Goal: Book appointment/travel/reservation

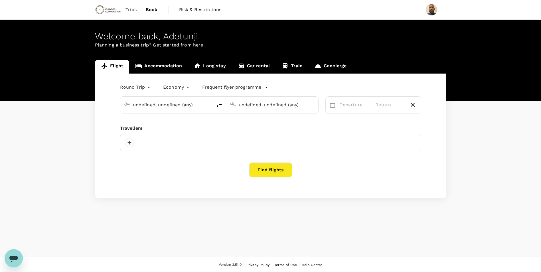
type input "Vancouver Intl (YVR)"
type input "Prince [PERSON_NAME] (YXS)"
click at [138, 11] on link "Trips" at bounding box center [131, 9] width 20 height 19
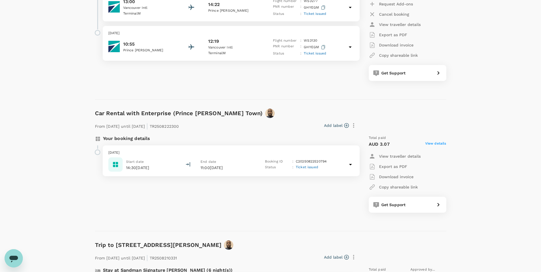
scroll to position [143, 0]
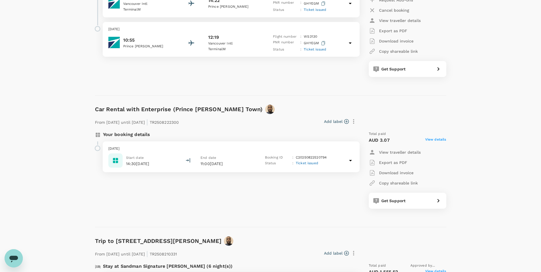
click at [349, 160] on icon at bounding box center [350, 160] width 3 height 1
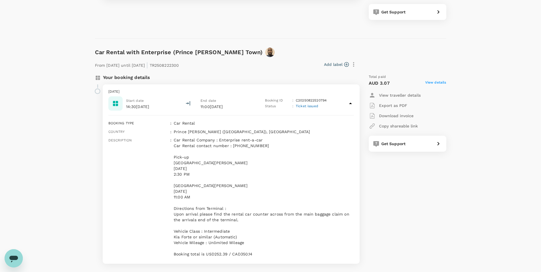
scroll to position [228, 0]
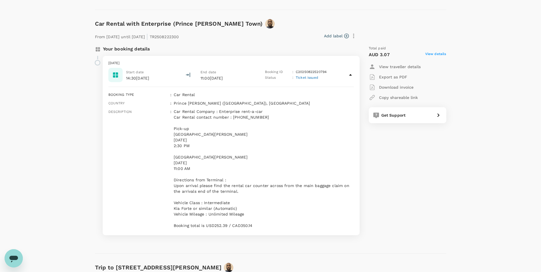
click at [352, 74] on icon at bounding box center [350, 75] width 7 height 7
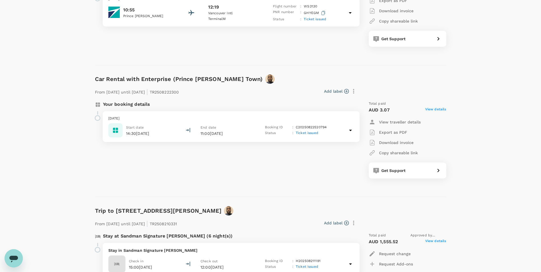
scroll to position [165, 0]
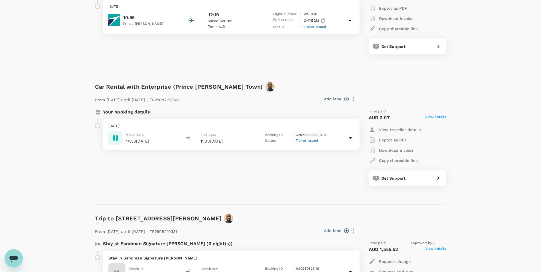
click at [352, 135] on icon at bounding box center [350, 138] width 7 height 7
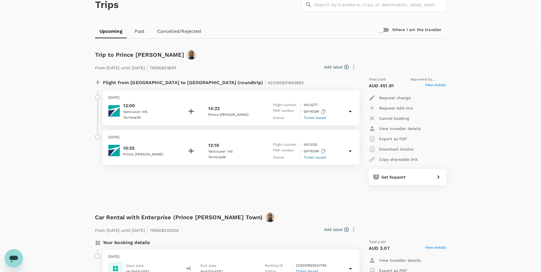
scroll to position [26, 0]
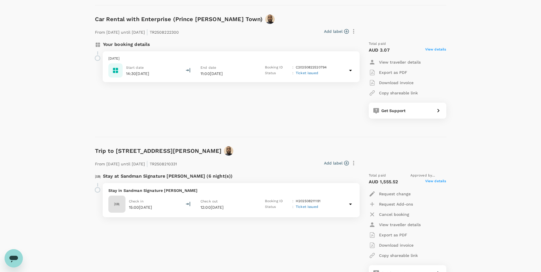
scroll to position [229, 0]
